Goal: Task Accomplishment & Management: Use online tool/utility

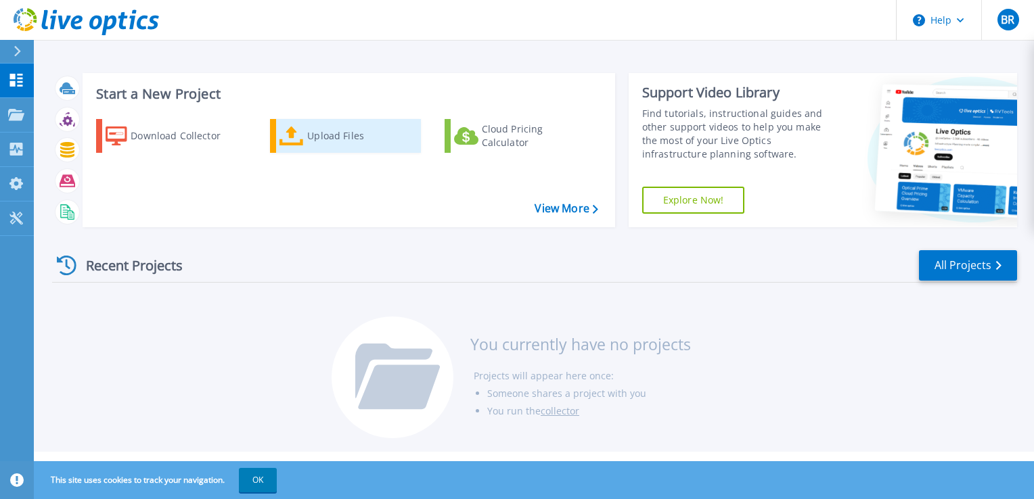
click at [306, 144] on link "Upload Files" at bounding box center [345, 136] width 151 height 34
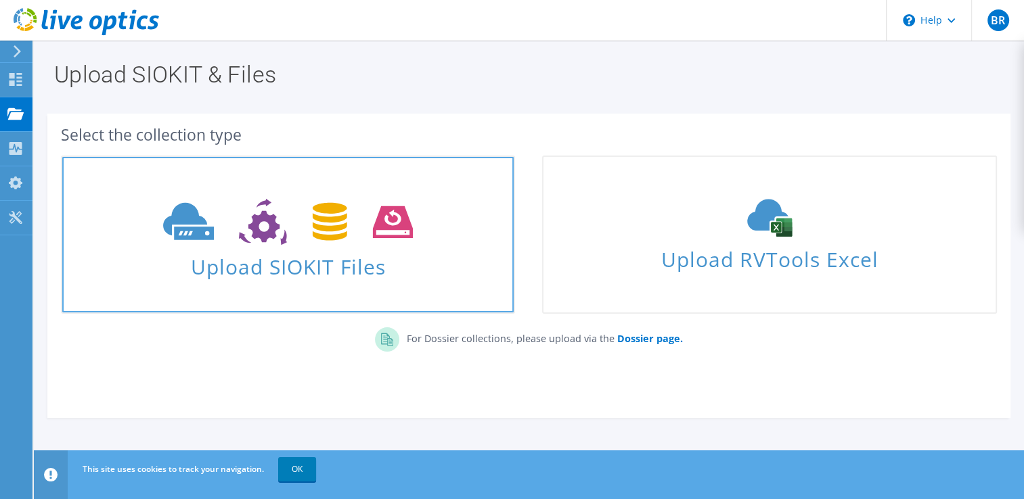
click at [282, 254] on span "Upload SIOKIT Files" at bounding box center [287, 262] width 451 height 29
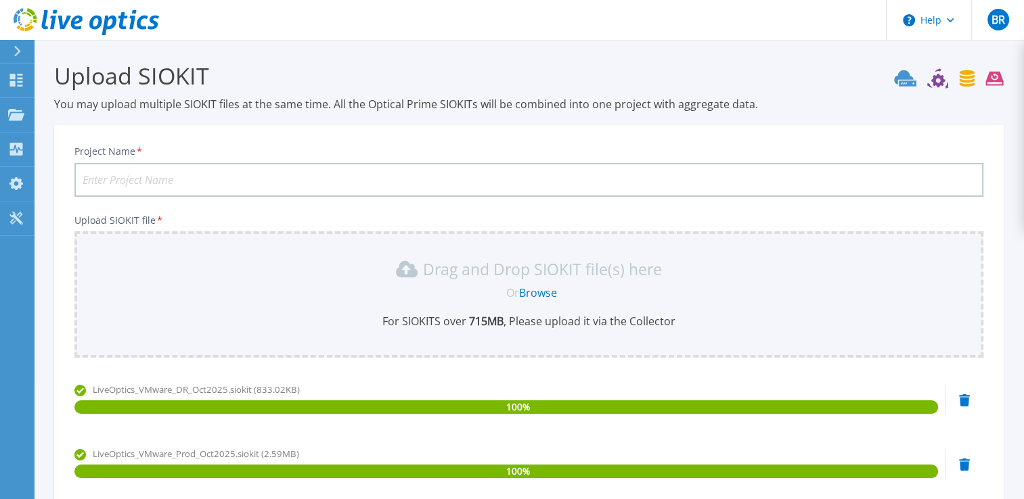
click at [162, 183] on input "Project Name *" at bounding box center [528, 180] width 909 height 34
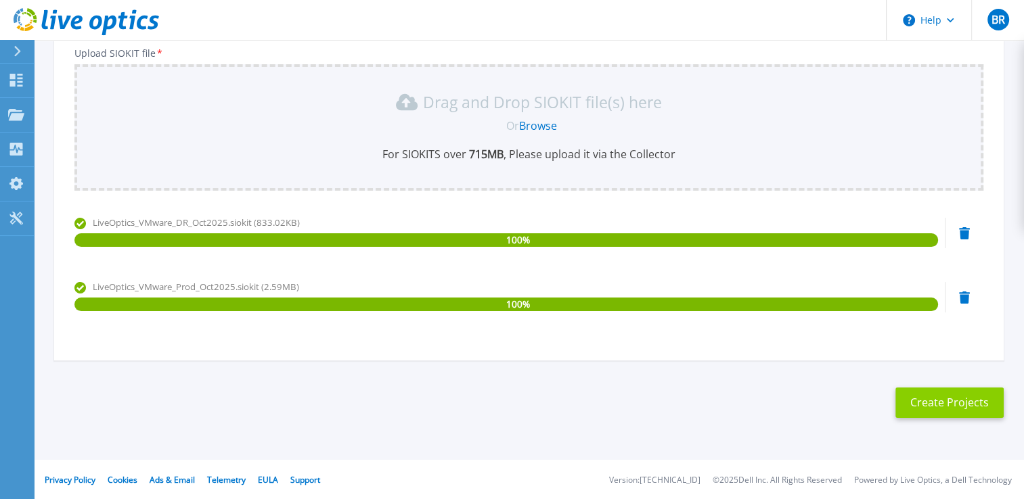
type input "Department Of Communities VXRAILS Replacement"
click at [943, 406] on button "Create Projects" at bounding box center [949, 403] width 108 height 30
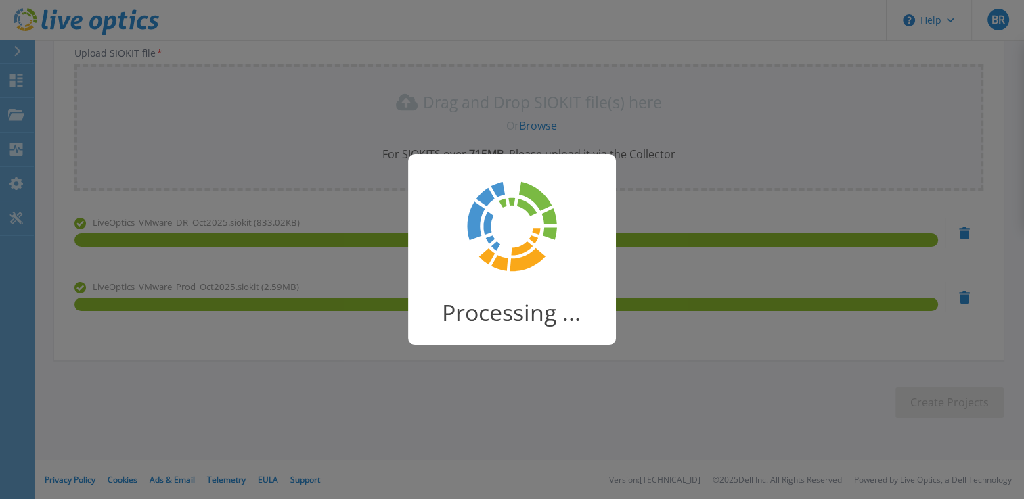
scroll to position [143, 0]
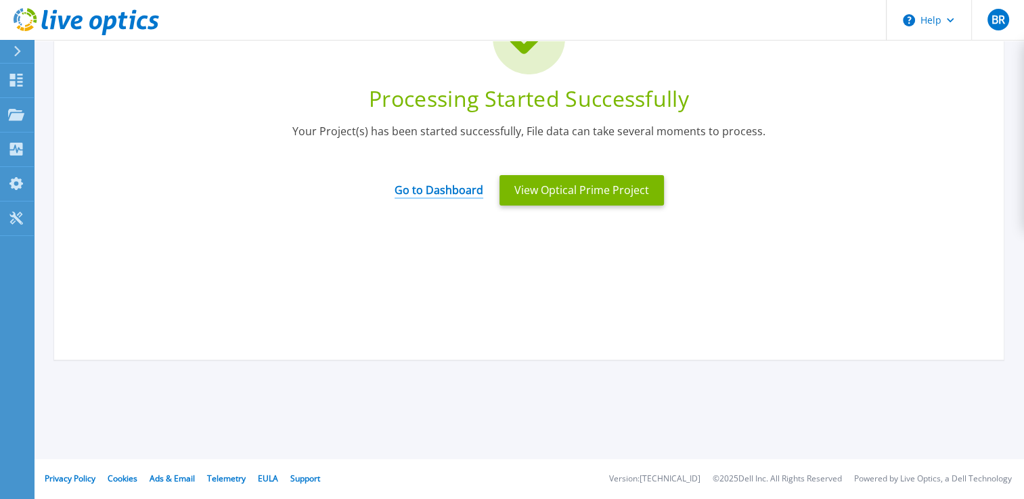
click at [476, 194] on link "Go to Dashboard" at bounding box center [439, 186] width 89 height 26
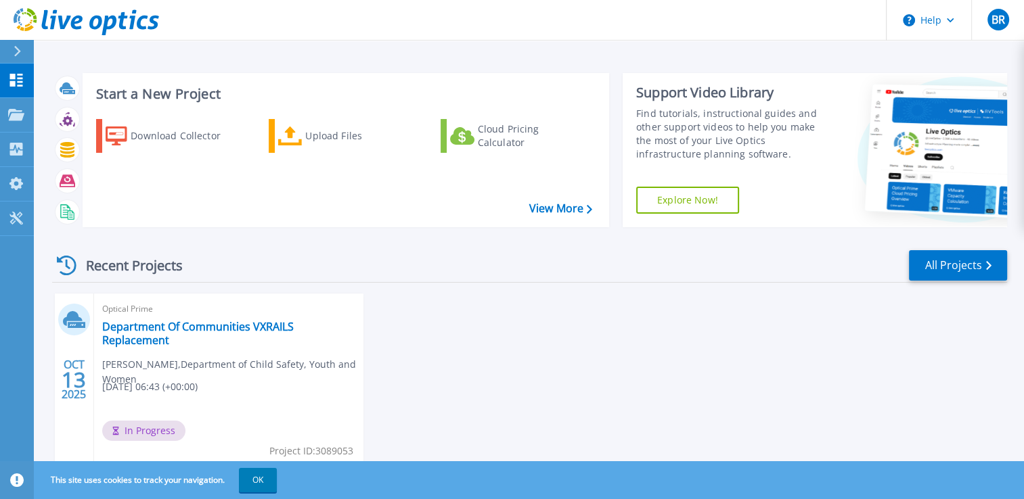
scroll to position [47, 0]
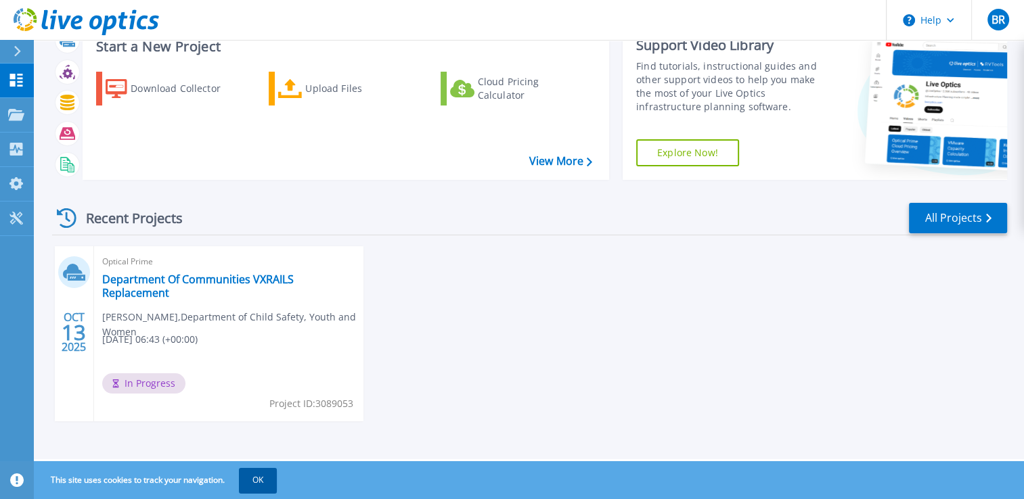
click at [247, 483] on button "OK" at bounding box center [258, 480] width 38 height 24
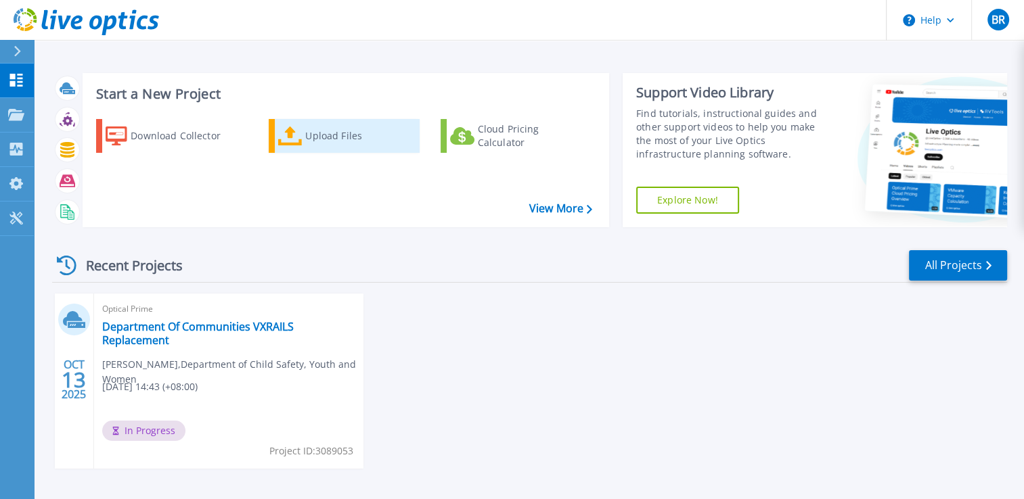
click at [298, 135] on icon at bounding box center [290, 137] width 24 height 20
